Goal: Information Seeking & Learning: Find specific fact

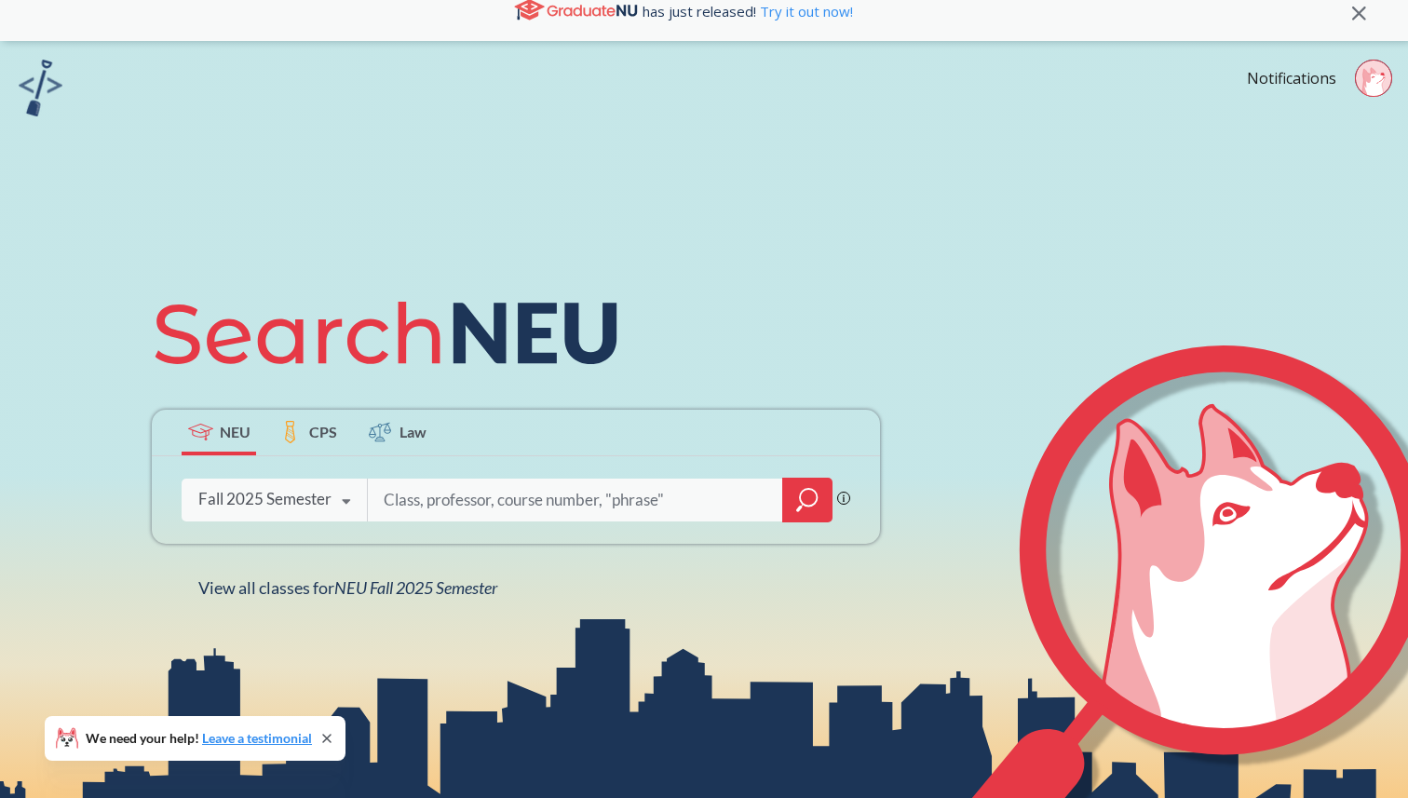
scroll to position [9, 0]
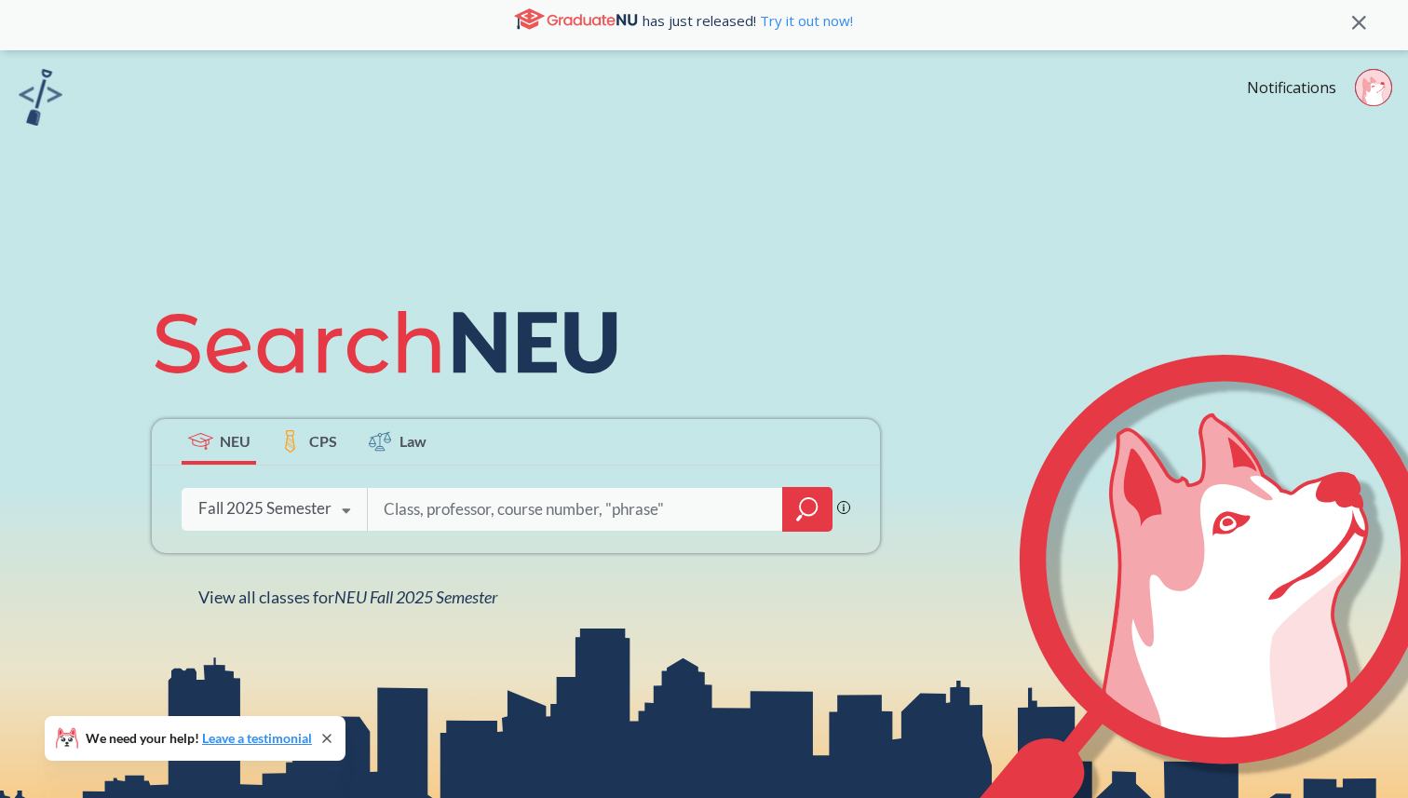
click at [1366, 113] on div "NEU CPS Law Phrase search guarantees the exact search appears in the results. E…" at bounding box center [704, 449] width 1408 height 798
click at [1370, 107] on div at bounding box center [1373, 90] width 37 height 43
click at [621, 389] on icon at bounding box center [394, 343] width 485 height 104
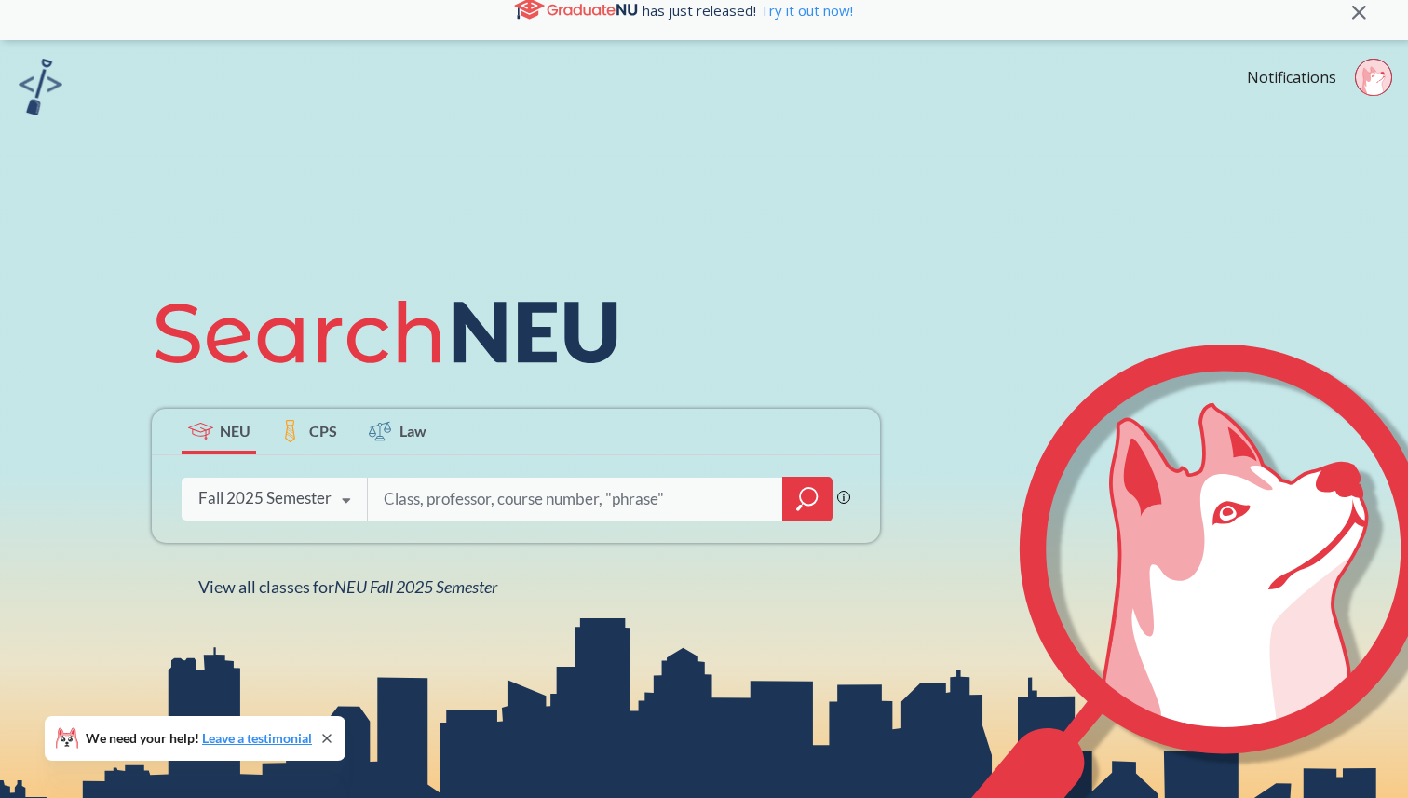
scroll to position [0, 0]
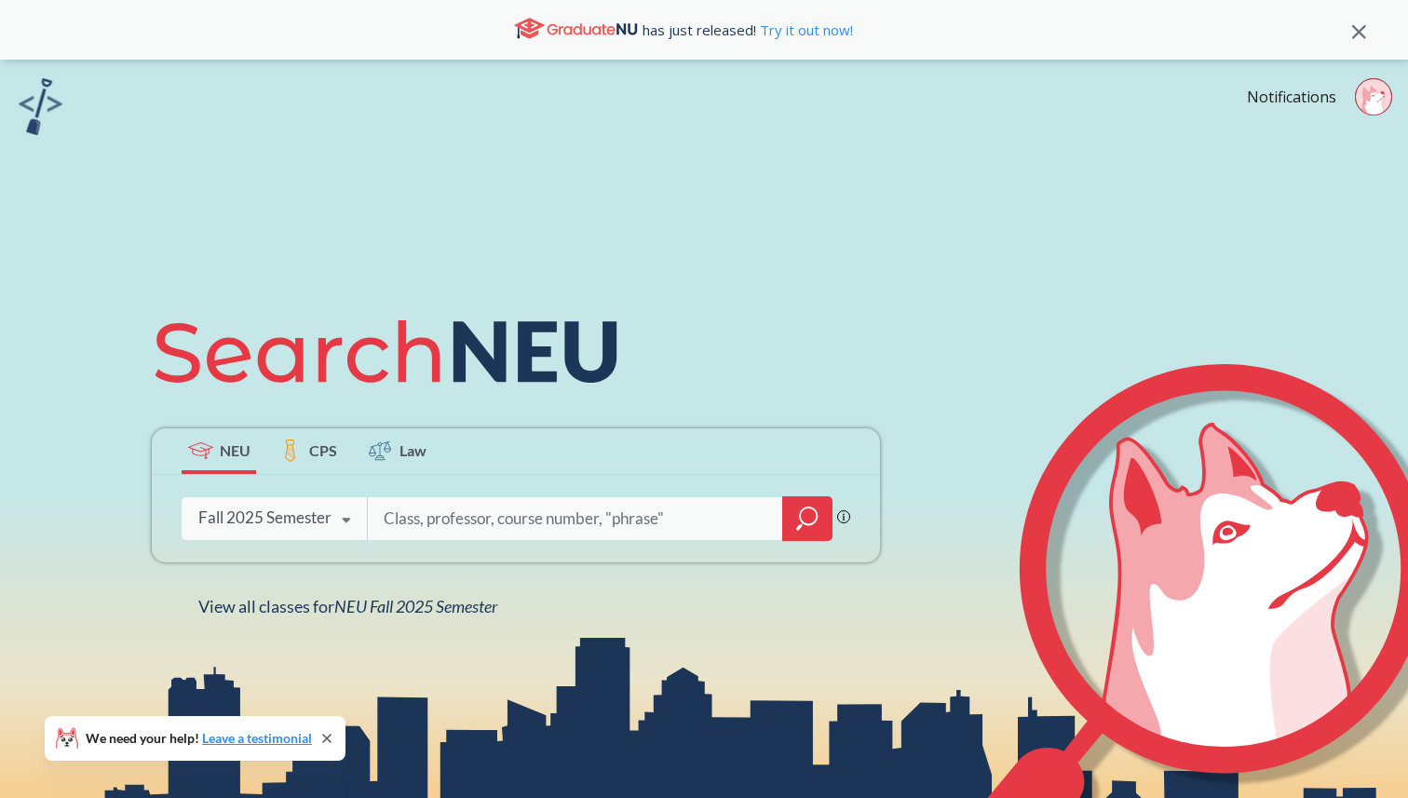
click at [465, 479] on div "Phrase search guarantees the exact search appears in the results. Ex. If you wa…" at bounding box center [516, 519] width 728 height 88
click at [450, 525] on input "search" at bounding box center [575, 518] width 387 height 39
type input "Sociology"
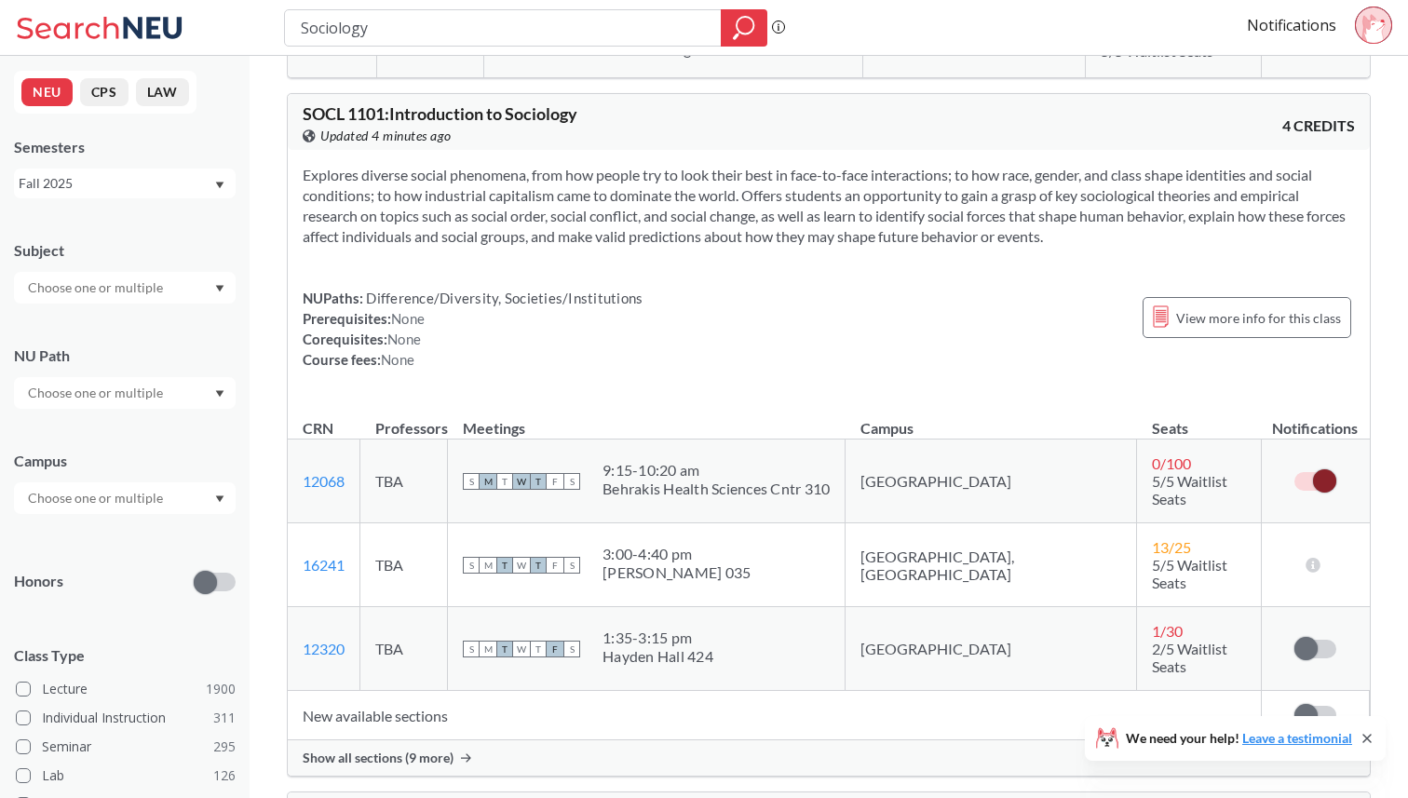
scroll to position [842, 0]
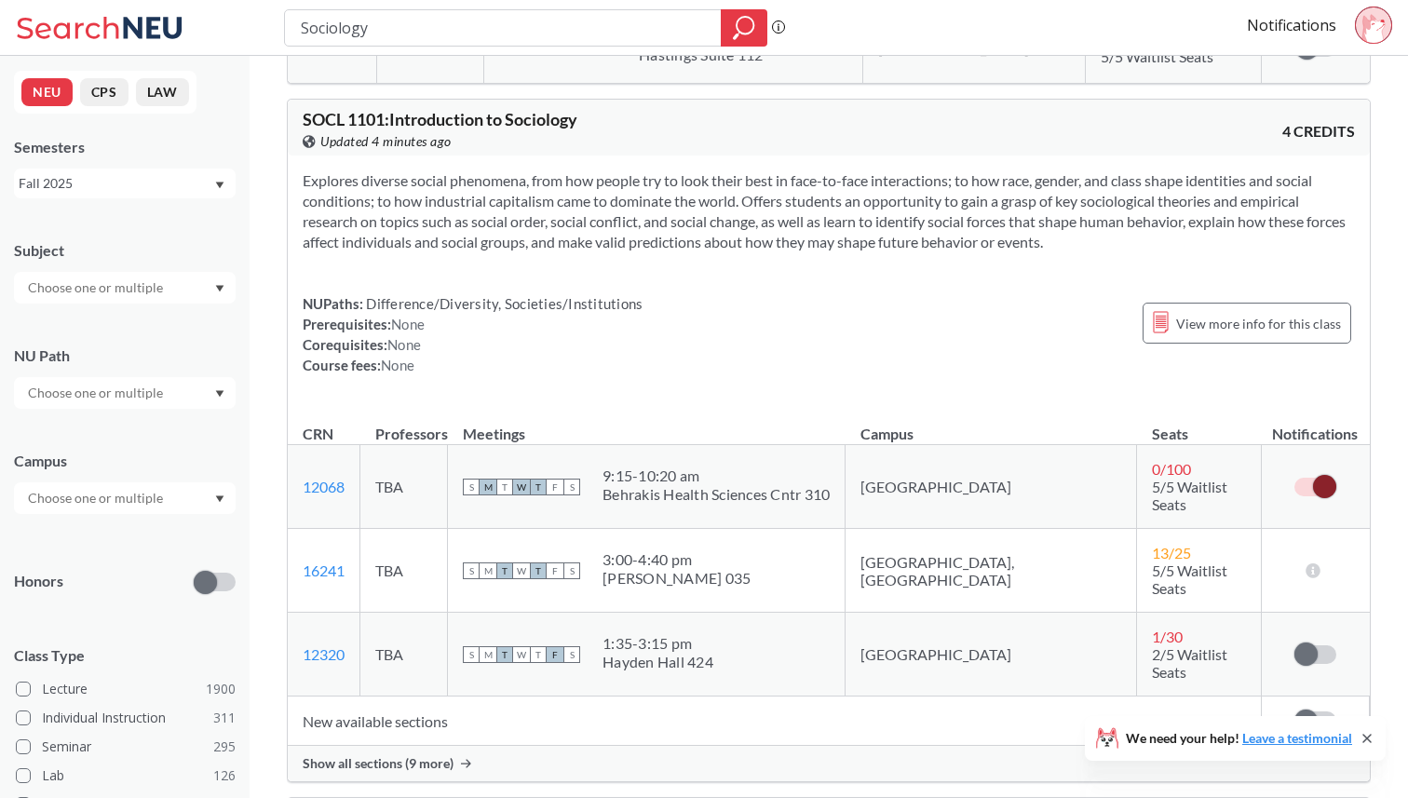
drag, startPoint x: 552, startPoint y: 32, endPoint x: 279, endPoint y: 3, distance: 274.4
click at [272, 20] on div "Sociology Phrase search guarantees the exact search appears in the results. Ex.…" at bounding box center [704, 28] width 1408 height 56
type input "East Asian"
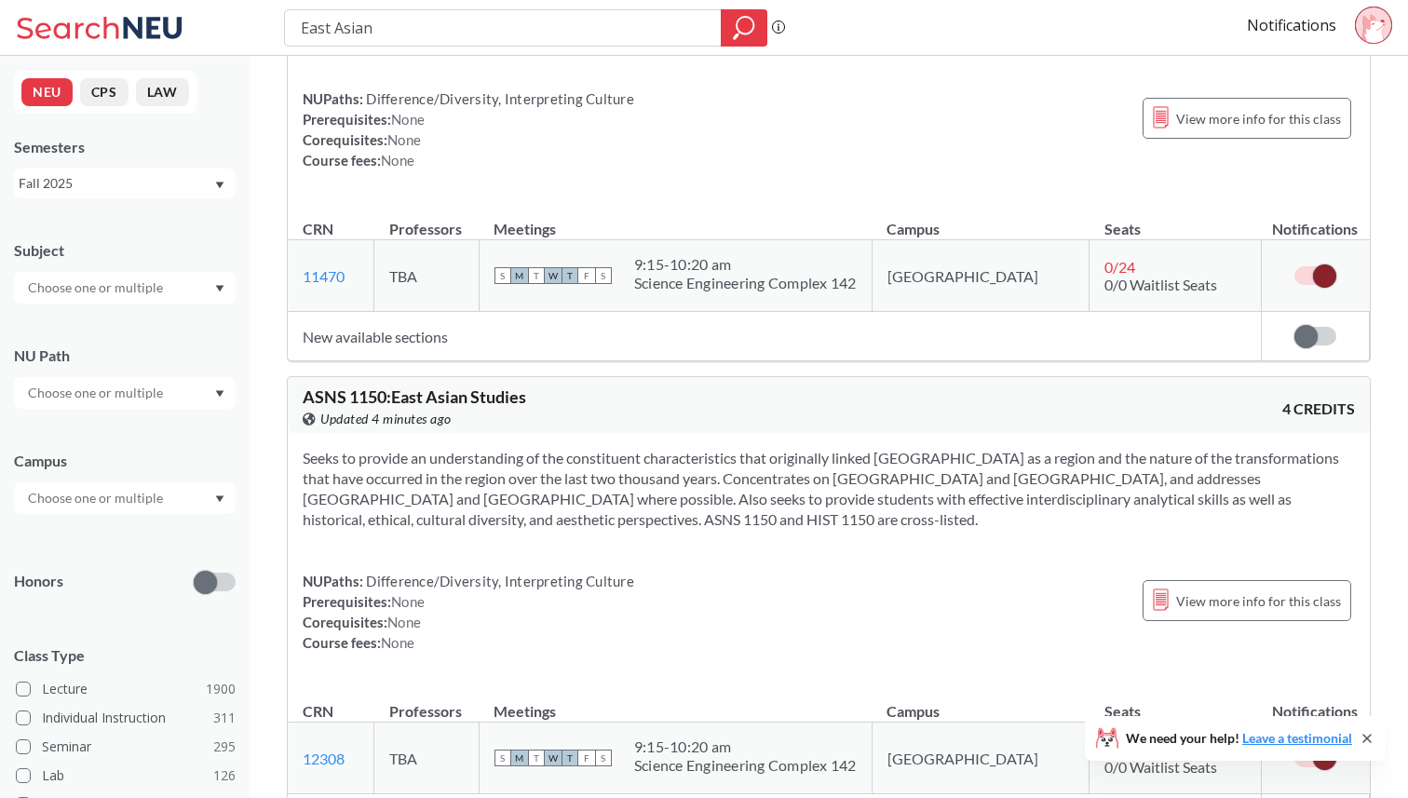
scroll to position [166, 0]
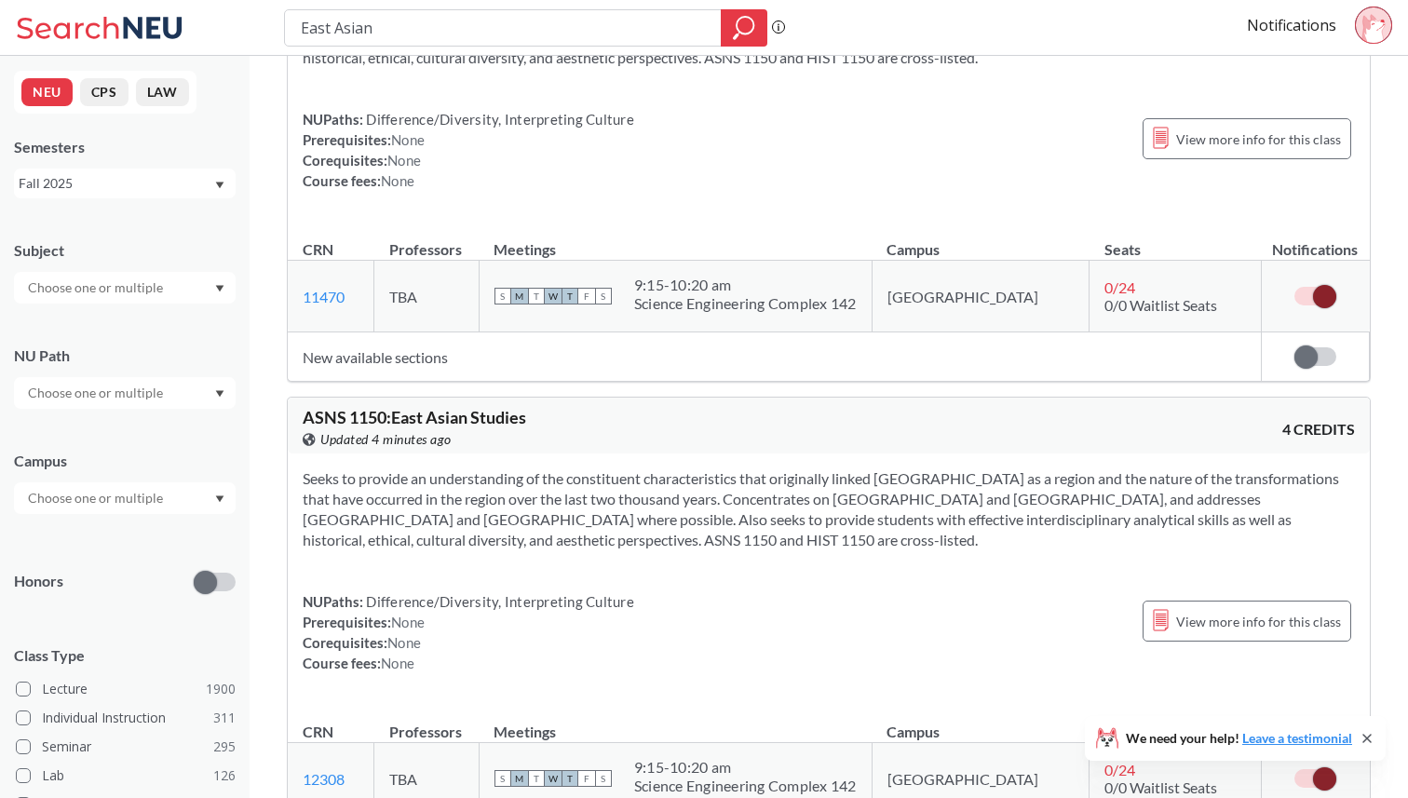
click at [666, 34] on input "East Asian" at bounding box center [503, 28] width 409 height 32
drag, startPoint x: 666, startPoint y: 34, endPoint x: 515, endPoint y: 34, distance: 150.9
click at [522, 34] on input "East Asian" at bounding box center [503, 28] width 409 height 32
type input "E"
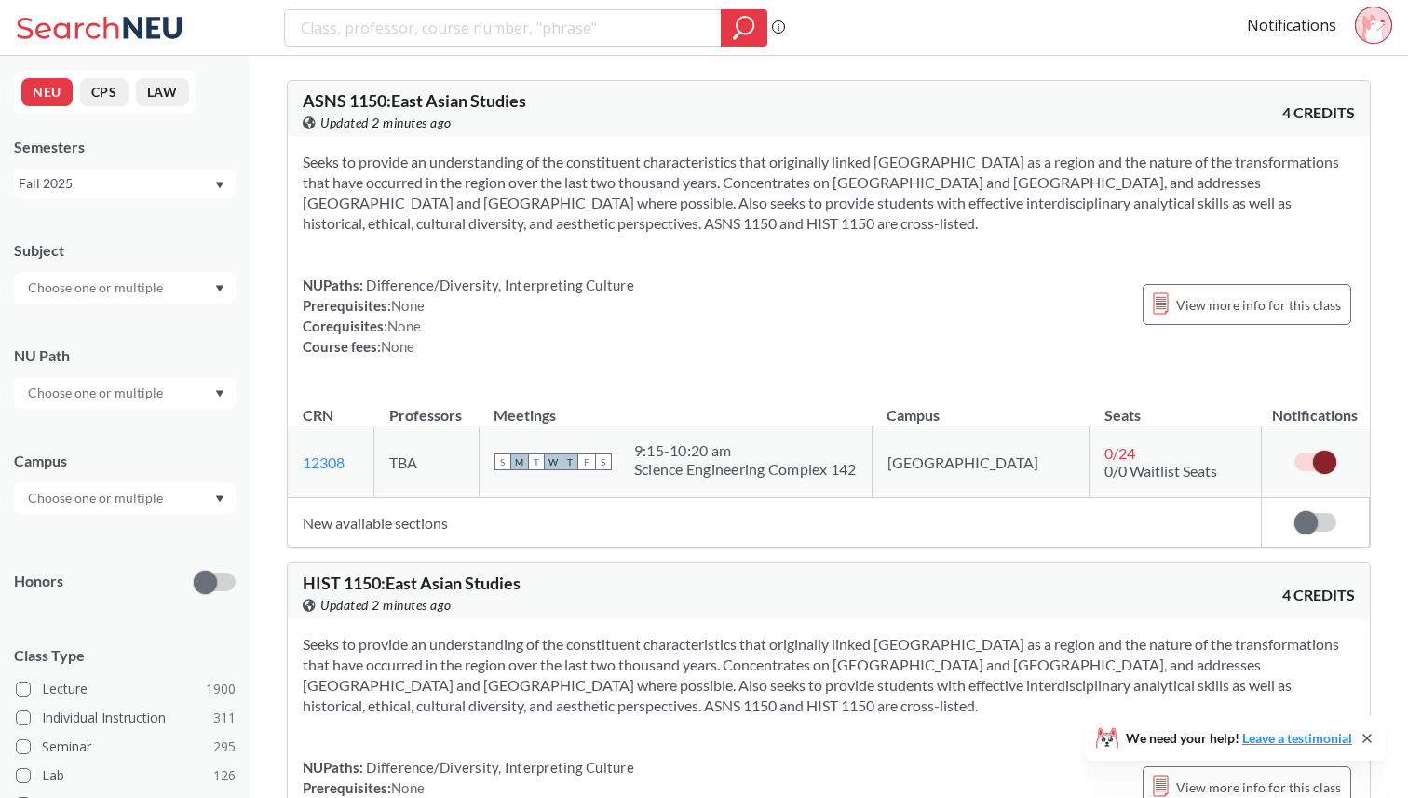
click at [573, 54] on div "Phrase search guarantees the exact search appears in the results. Ex. If you wa…" at bounding box center [704, 28] width 1408 height 56
click at [566, 34] on input "search" at bounding box center [503, 28] width 409 height 32
type input "14405"
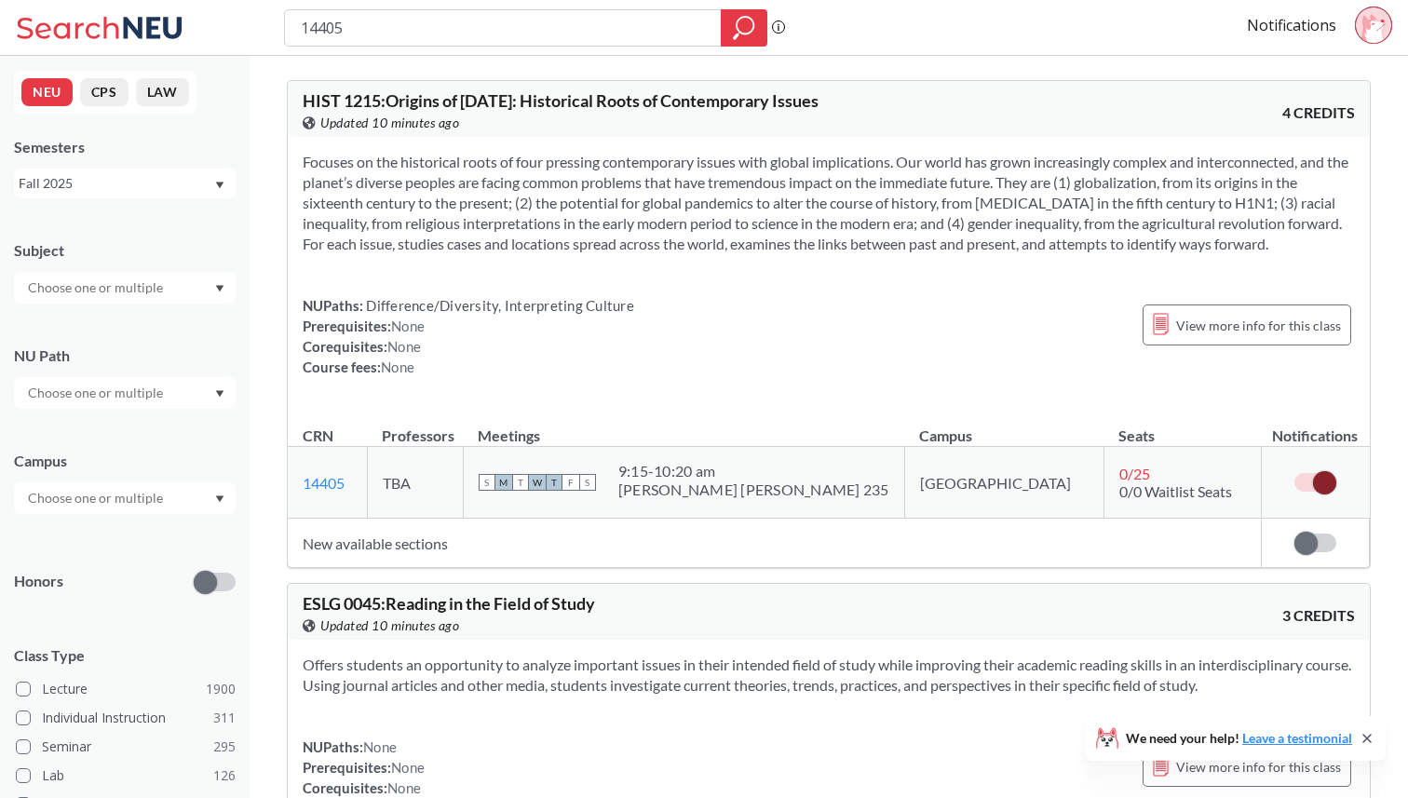
click at [1385, 12] on circle at bounding box center [1373, 25] width 36 height 36
click at [1323, 34] on link "Notifications" at bounding box center [1291, 25] width 89 height 20
